Goal: Task Accomplishment & Management: Use online tool/utility

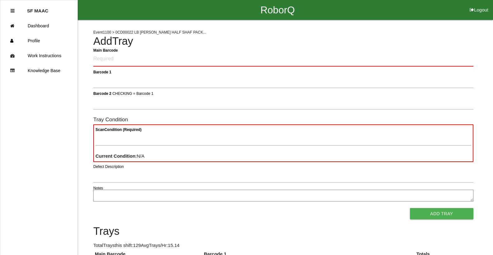
click at [269, 156] on div "Scan Condition (Required) Current Condition : N/A" at bounding box center [283, 143] width 380 height 38
click at [478, 5] on button "Logout" at bounding box center [479, 2] width 28 height 5
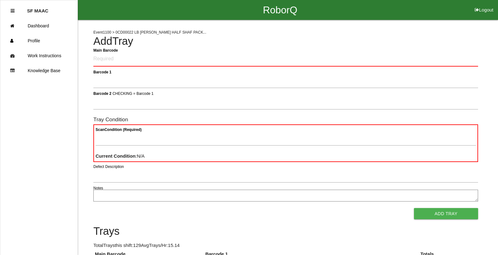
select select "Worker"
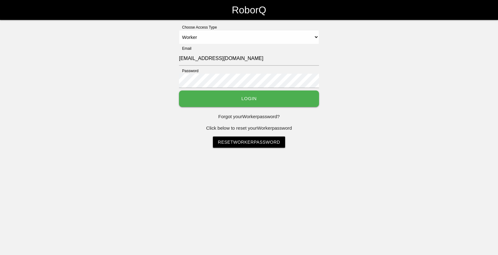
click at [281, 98] on button "Login" at bounding box center [249, 99] width 140 height 16
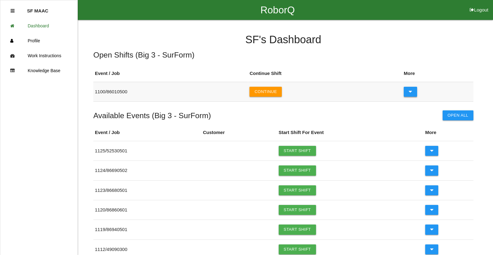
click at [406, 95] on button at bounding box center [410, 92] width 13 height 10
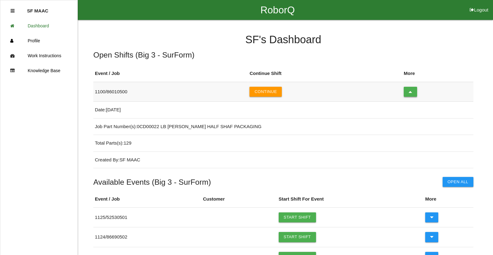
click at [406, 95] on button at bounding box center [410, 92] width 13 height 10
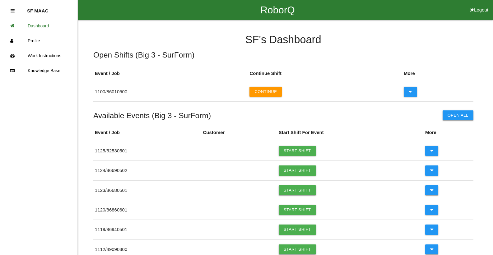
click at [479, 14] on li "Logout" at bounding box center [479, 10] width 28 height 20
click at [479, 5] on button "Logout" at bounding box center [479, 2] width 28 height 5
select select "Worker"
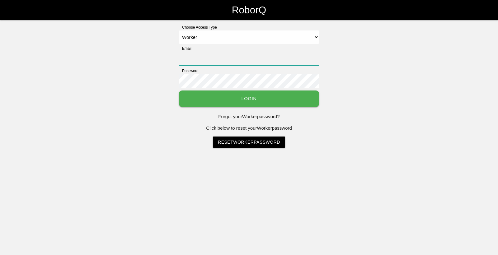
type input "[EMAIL_ADDRESS][DOMAIN_NAME]"
click at [314, 38] on select "Select Access Type Admin Customer Supervisor Worker" at bounding box center [249, 37] width 140 height 14
click at [317, 39] on select "Select Access Type Admin Customer Supervisor Worker" at bounding box center [249, 37] width 140 height 14
click at [288, 104] on button "Login" at bounding box center [249, 99] width 140 height 16
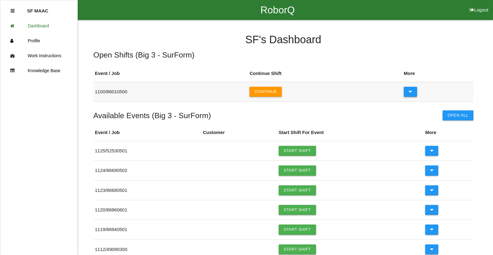
click at [410, 93] on icon at bounding box center [410, 92] width 3 height 10
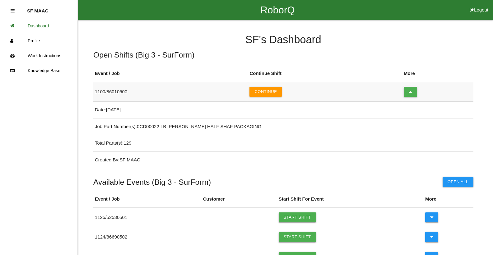
click at [415, 92] on button at bounding box center [410, 92] width 13 height 10
